Goal: Find specific page/section: Find specific page/section

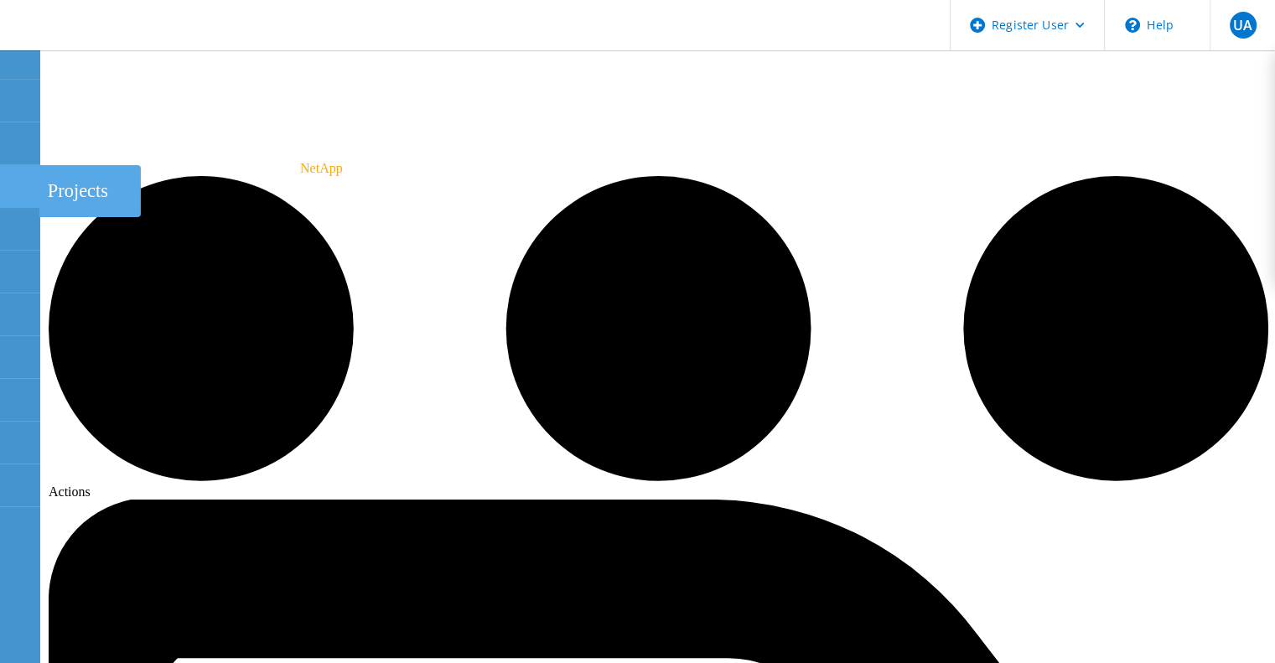
click at [19, 192] on div at bounding box center [19, 188] width 20 height 18
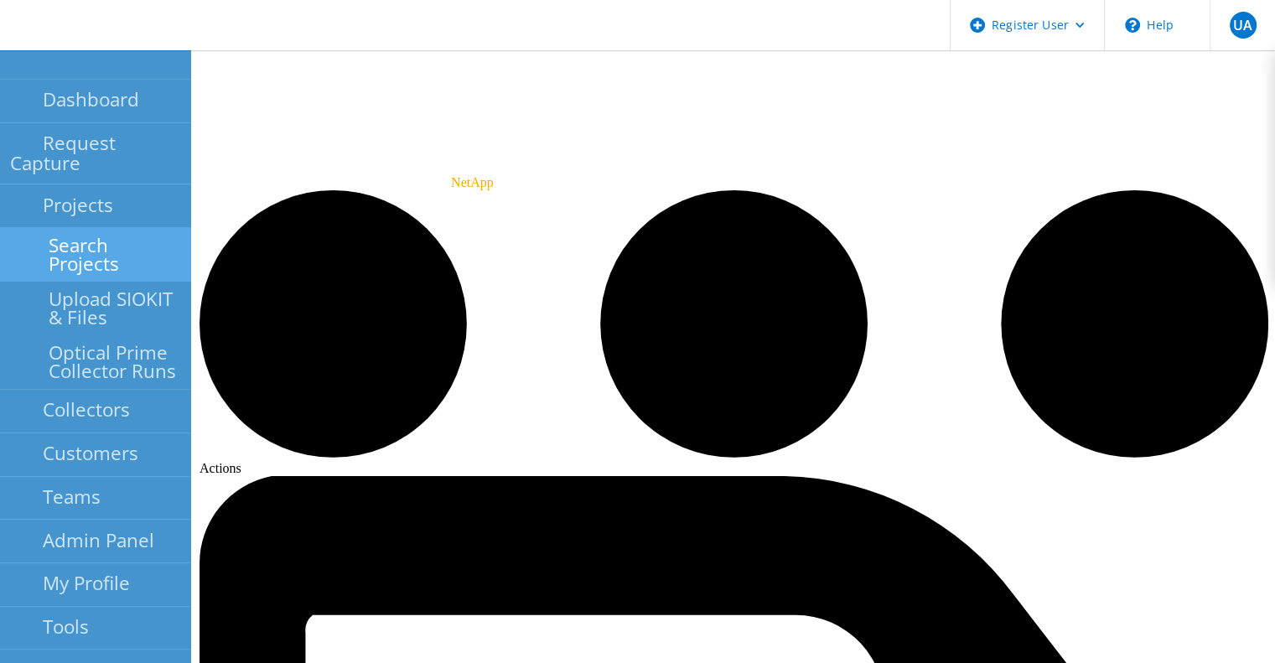
click at [141, 232] on link "Search Projects" at bounding box center [95, 255] width 191 height 54
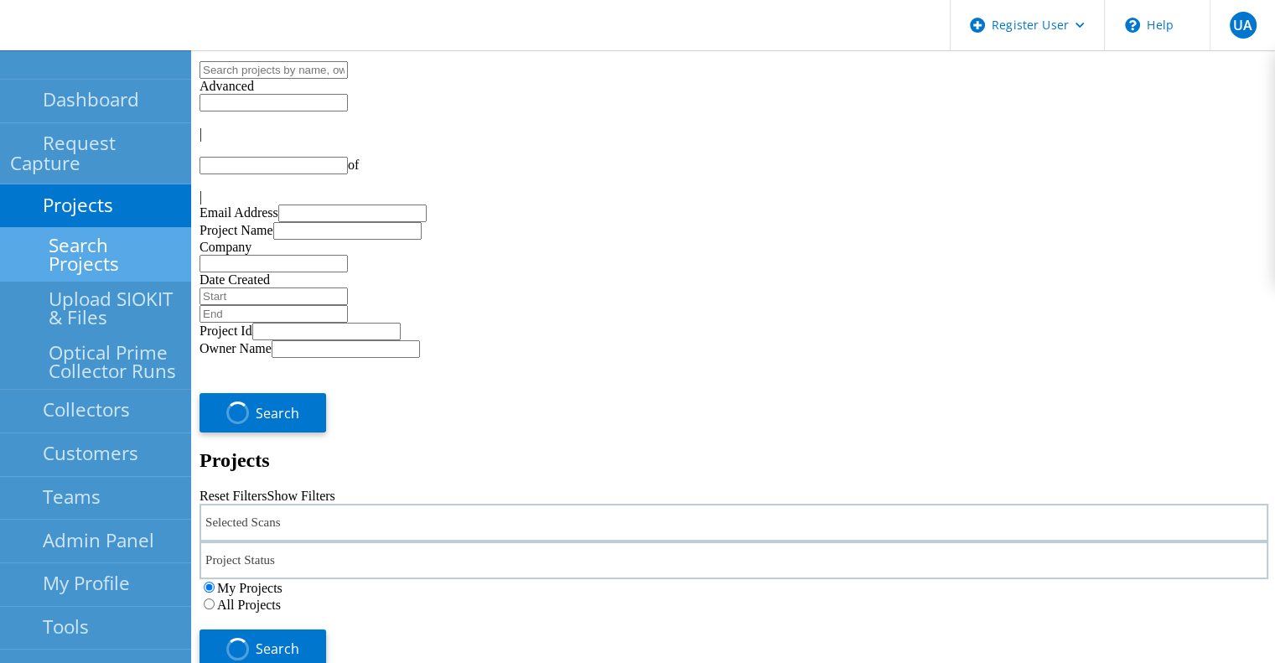
type input "1"
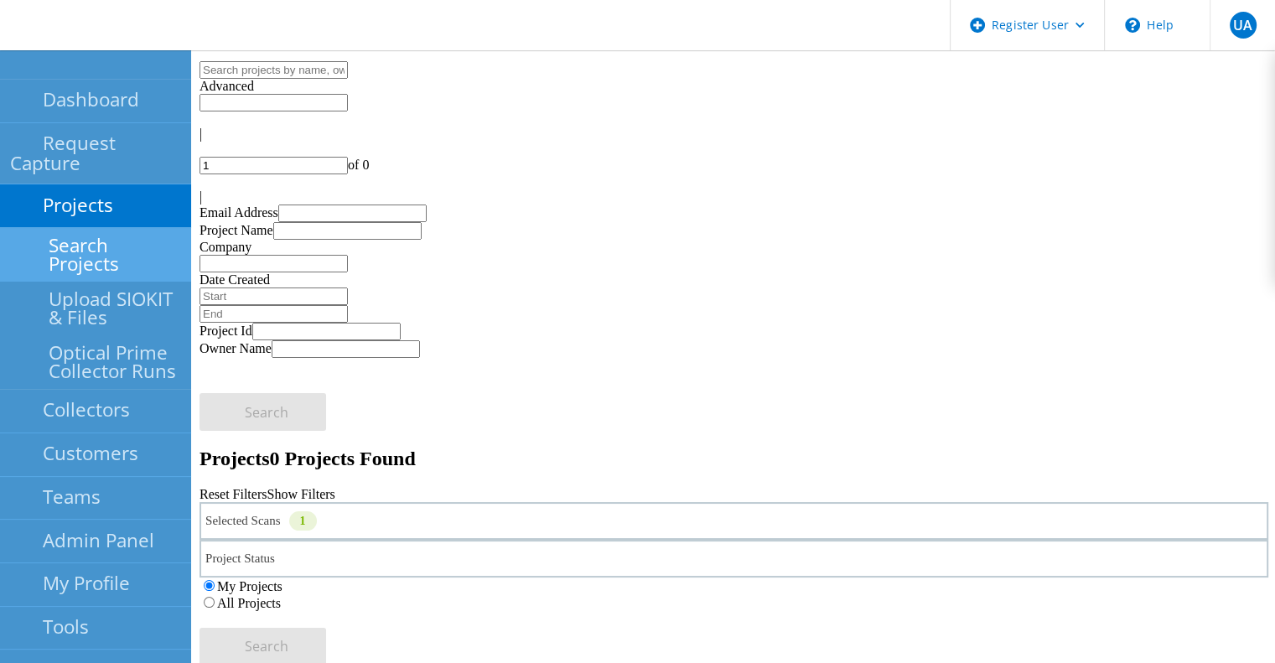
click at [444, 502] on div "Selected Scans 1" at bounding box center [734, 521] width 1069 height 38
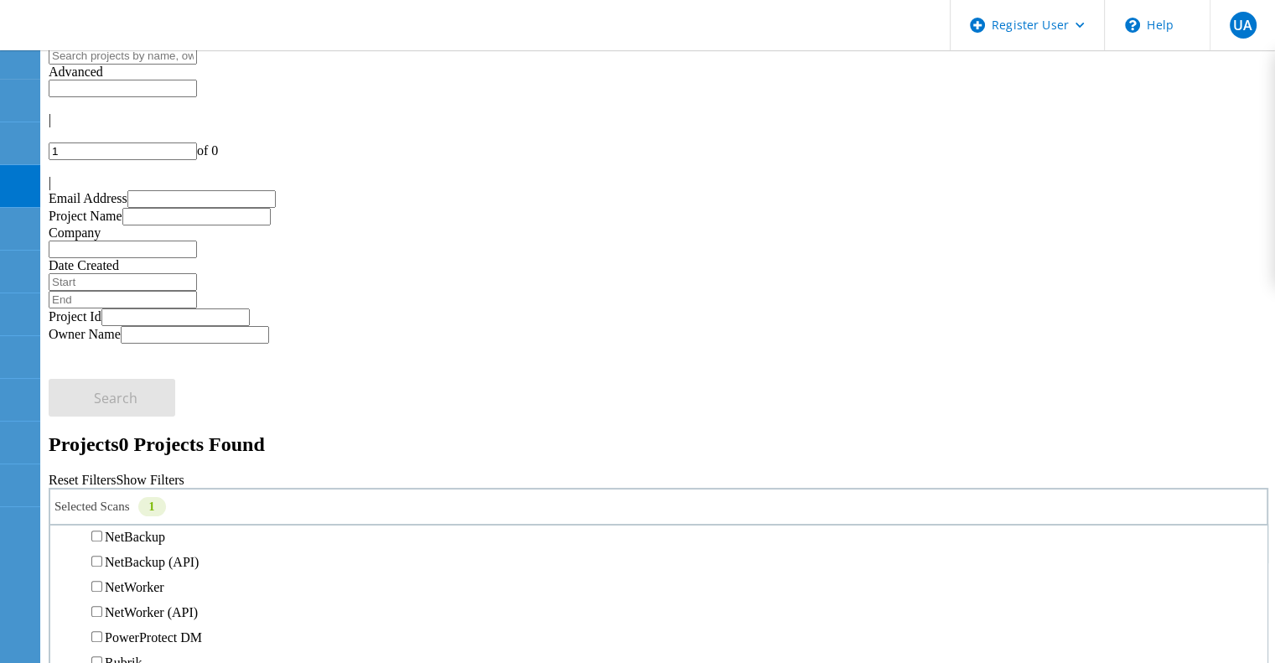
scroll to position [849, 0]
click at [147, 404] on label "Avamar" at bounding box center [126, 411] width 42 height 14
click at [102, 405] on input "Avamar" at bounding box center [96, 410] width 11 height 11
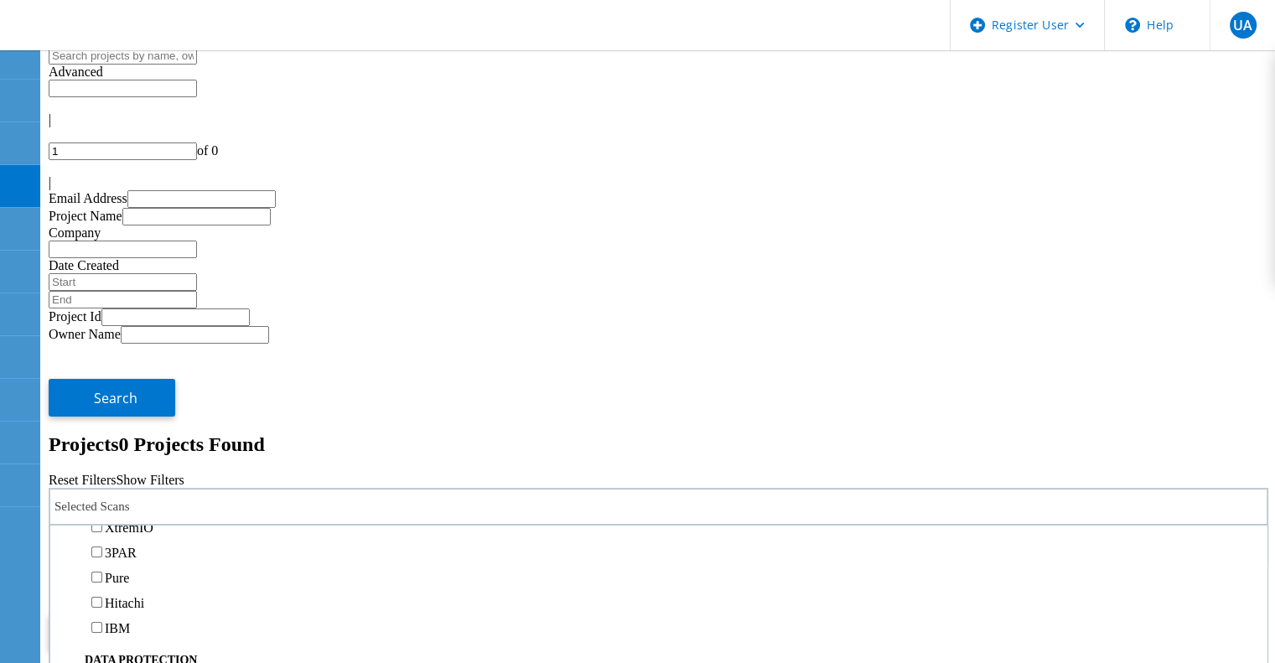
scroll to position [551, 0]
click at [202, 447] on label "Isilon/PowerScale" at bounding box center [153, 454] width 97 height 14
click at [102, 448] on input "Isilon/PowerScale" at bounding box center [96, 453] width 11 height 11
click at [873, 580] on div "All Projects" at bounding box center [659, 588] width 1220 height 17
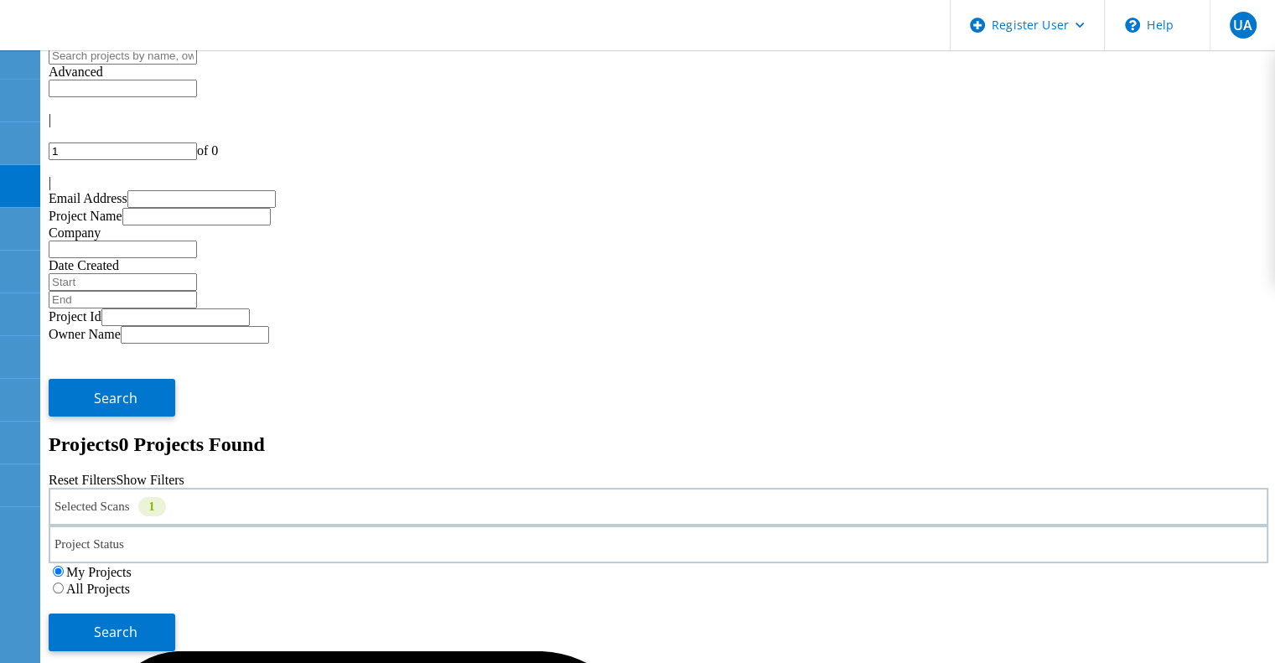
click at [130, 582] on label "All Projects" at bounding box center [98, 589] width 64 height 14
click at [64, 583] on input "All Projects" at bounding box center [58, 588] width 11 height 11
click at [138, 623] on span "Search" at bounding box center [116, 632] width 44 height 18
